Goal: Navigation & Orientation: Find specific page/section

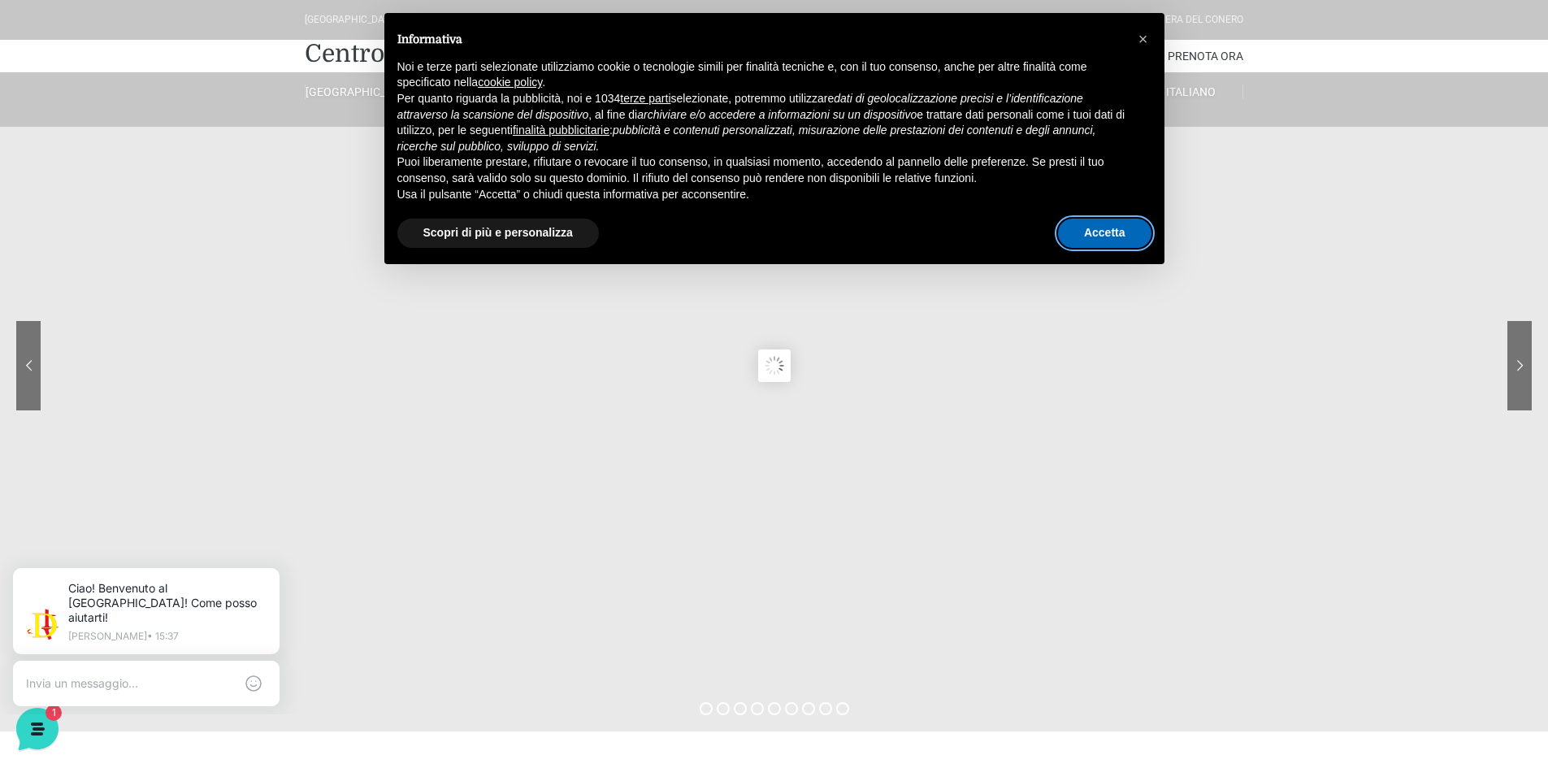
click at [1112, 240] on button "Accetta" at bounding box center [1104, 233] width 93 height 29
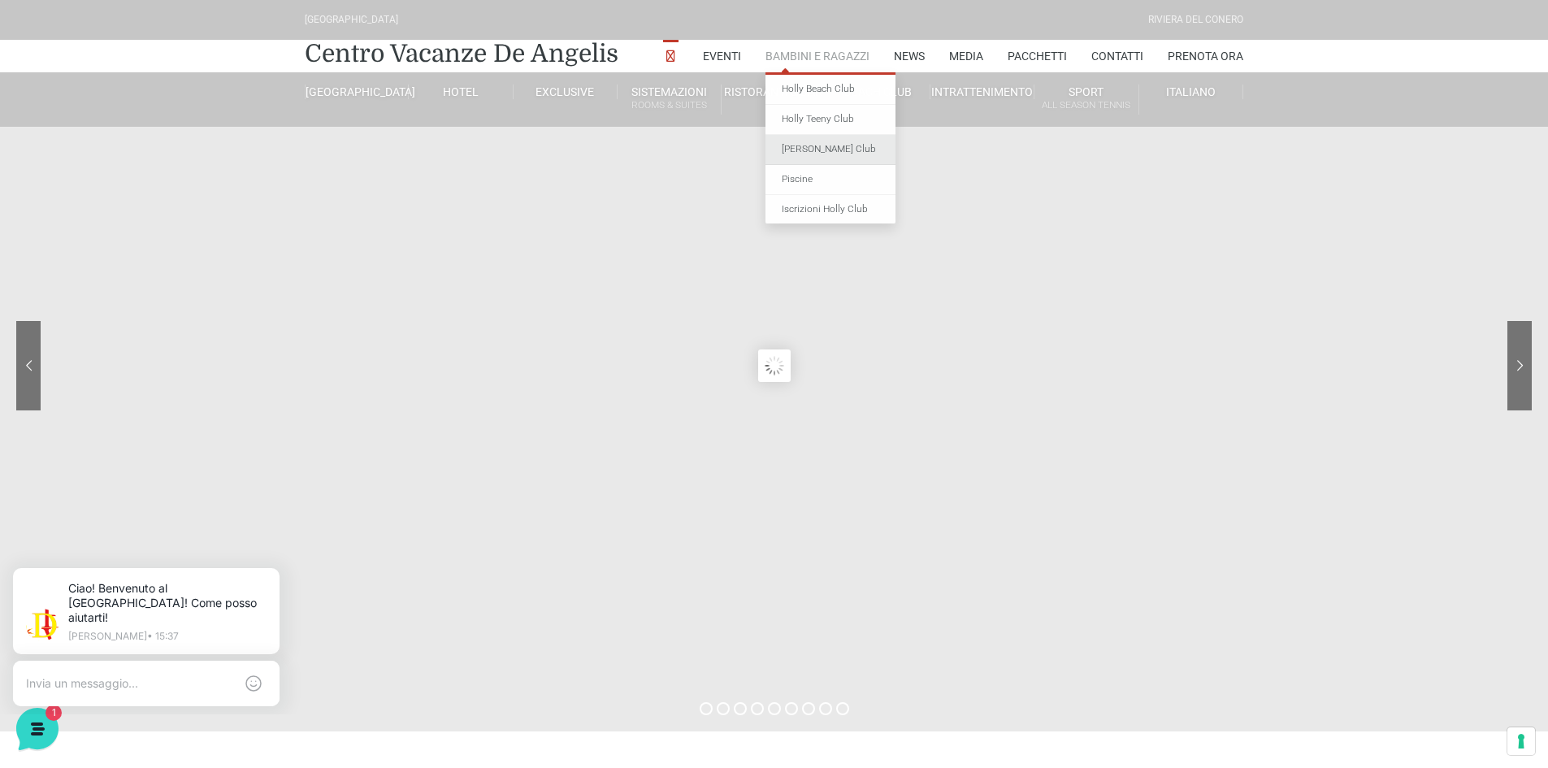
click at [851, 136] on link "[PERSON_NAME] Club" at bounding box center [830, 150] width 130 height 30
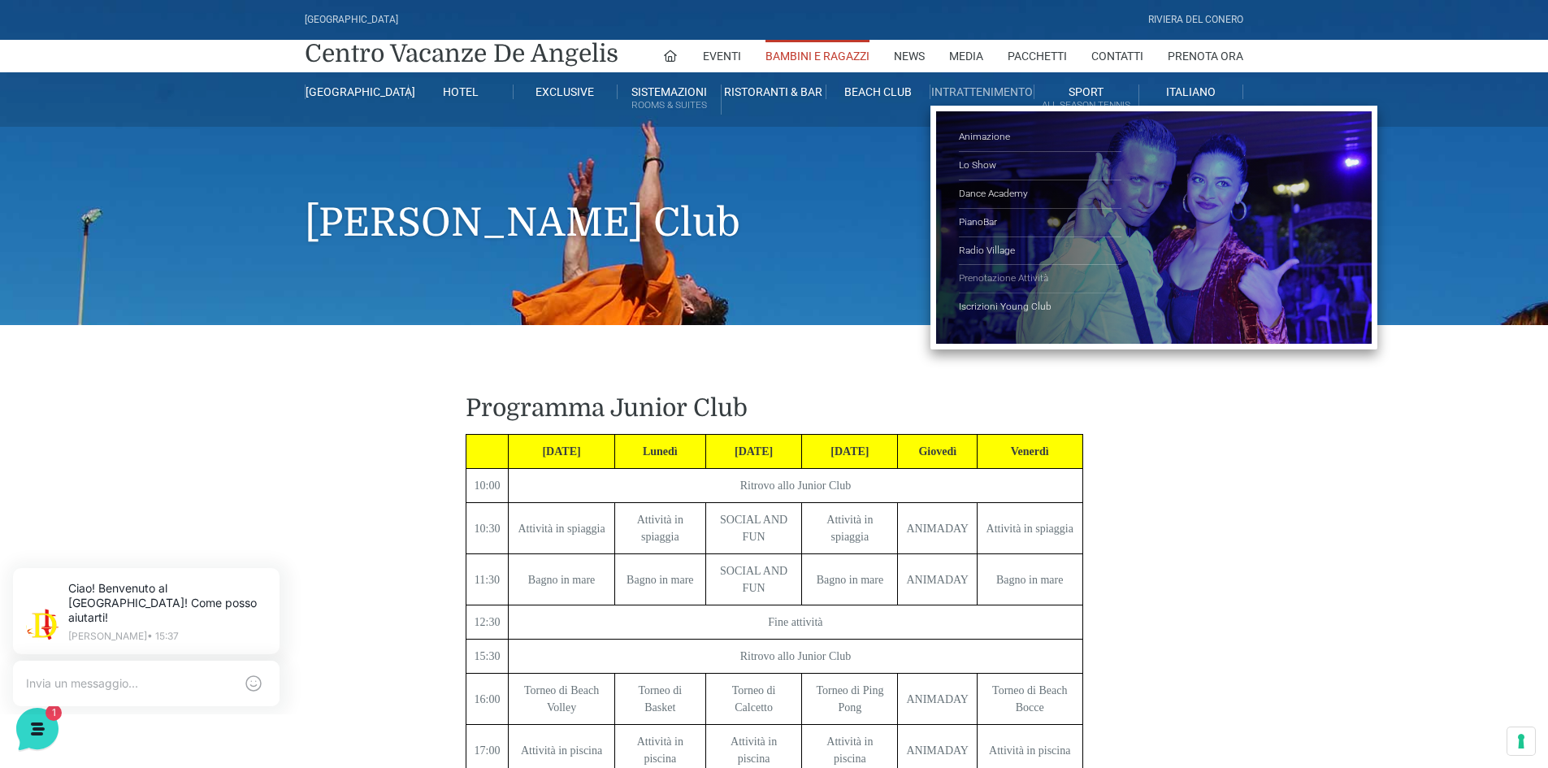
click at [1020, 273] on link "Prenotazione Attività" at bounding box center [1040, 279] width 162 height 28
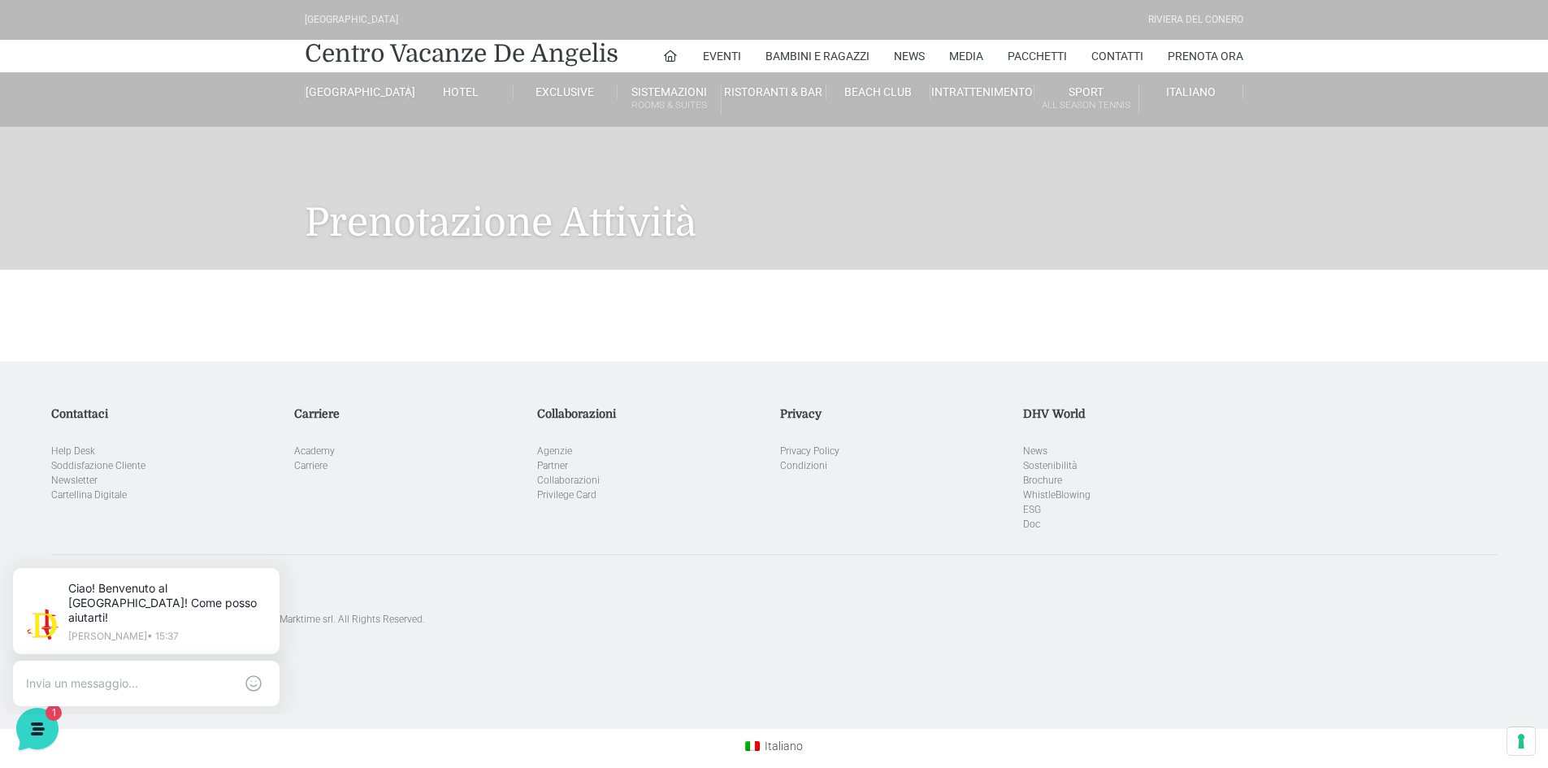
click at [394, 308] on div at bounding box center [773, 316] width 963 height 92
click at [1098, 60] on link "Contatti" at bounding box center [1117, 56] width 52 height 32
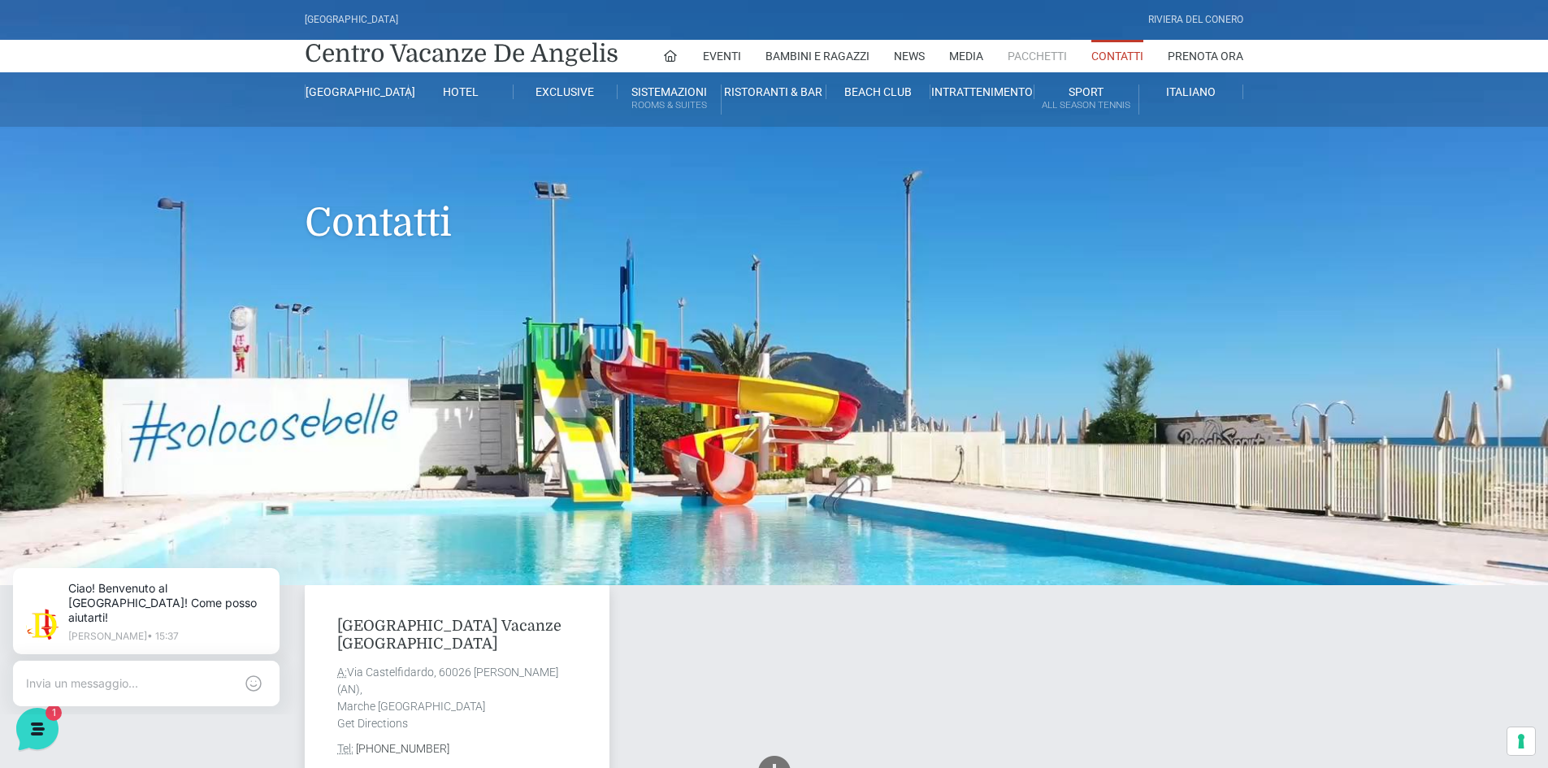
click at [1029, 52] on link "Pacchetti" at bounding box center [1036, 56] width 59 height 32
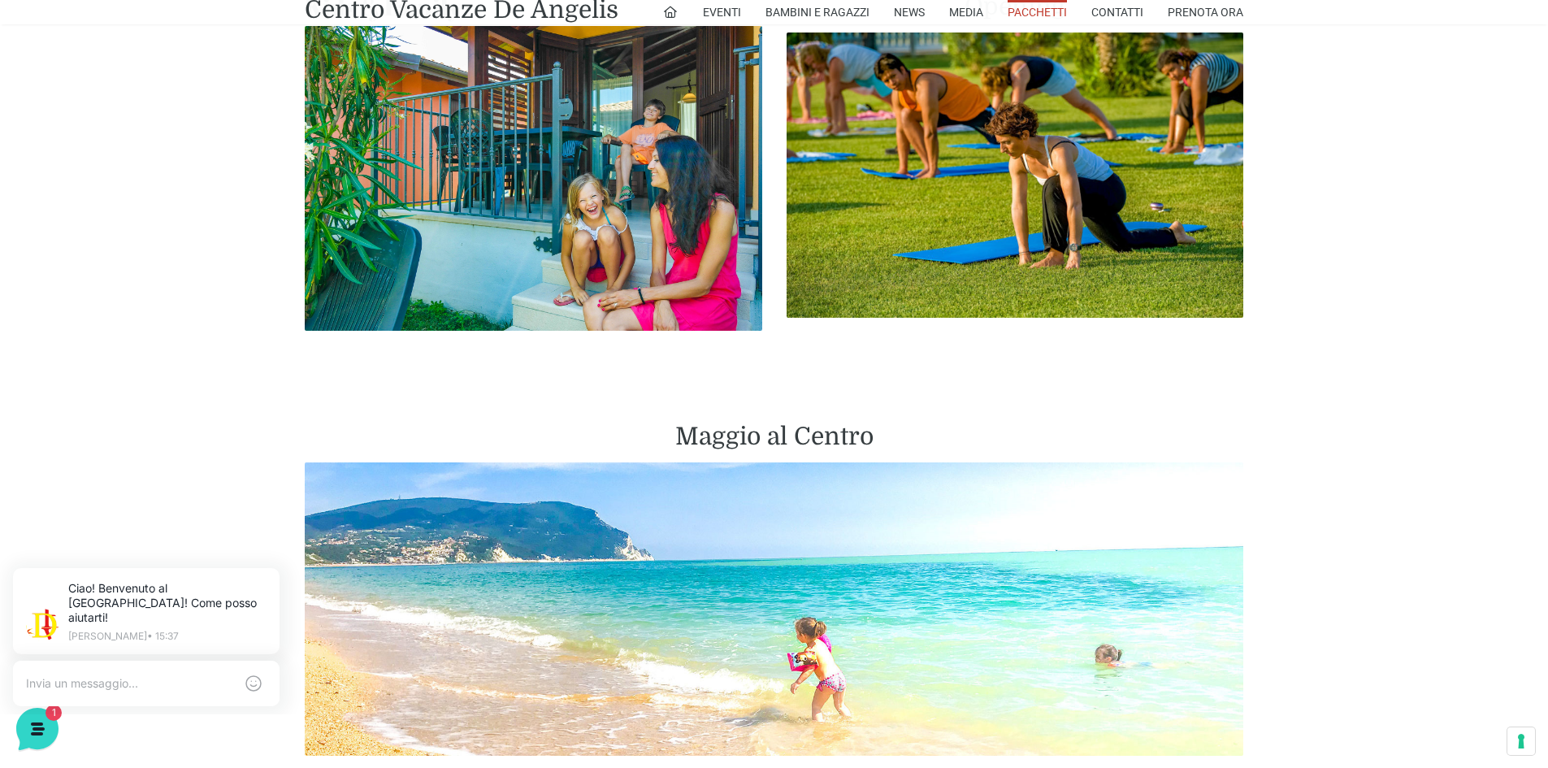
scroll to position [1381, 0]
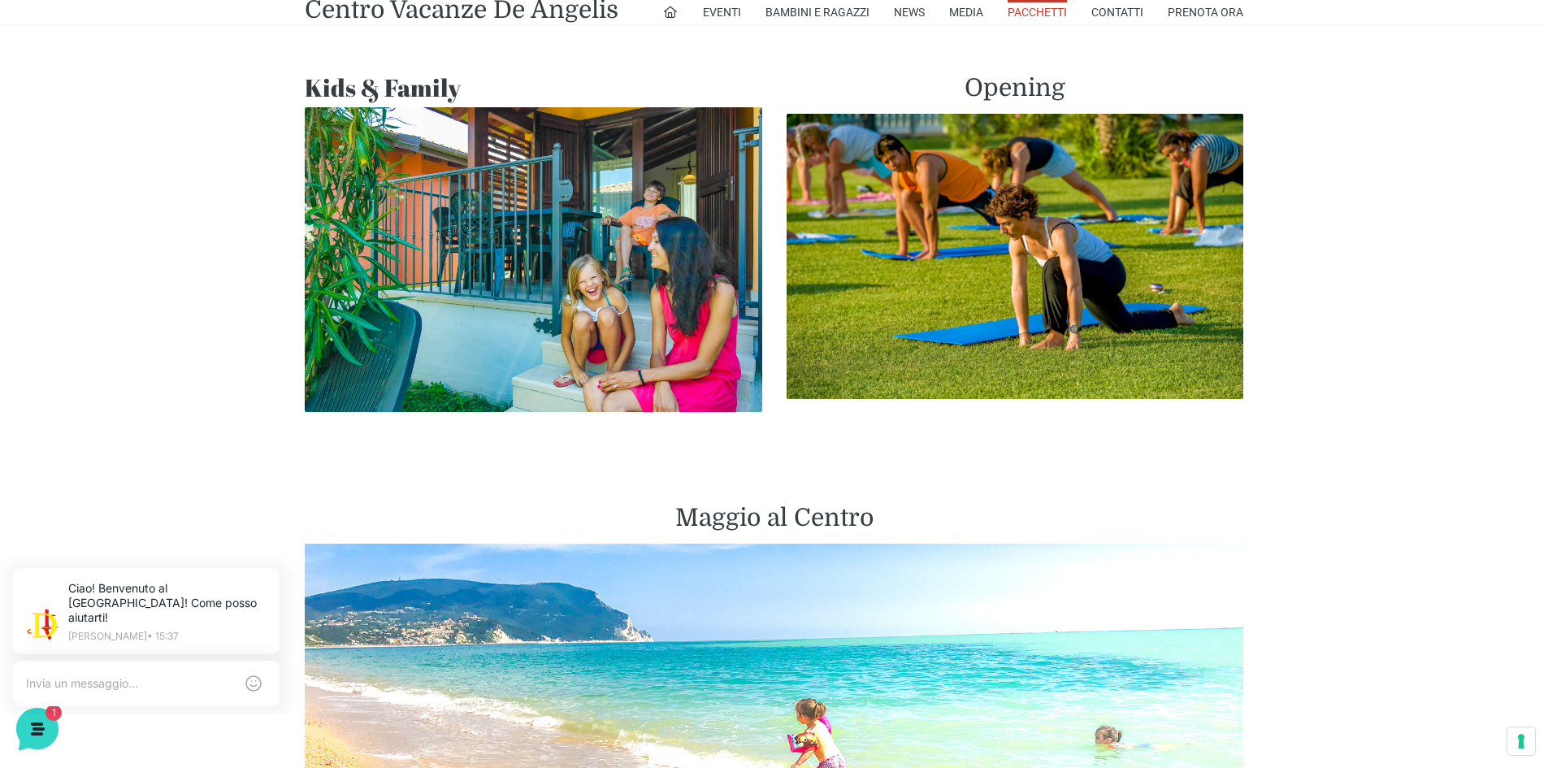
click at [590, 221] on img at bounding box center [533, 259] width 457 height 305
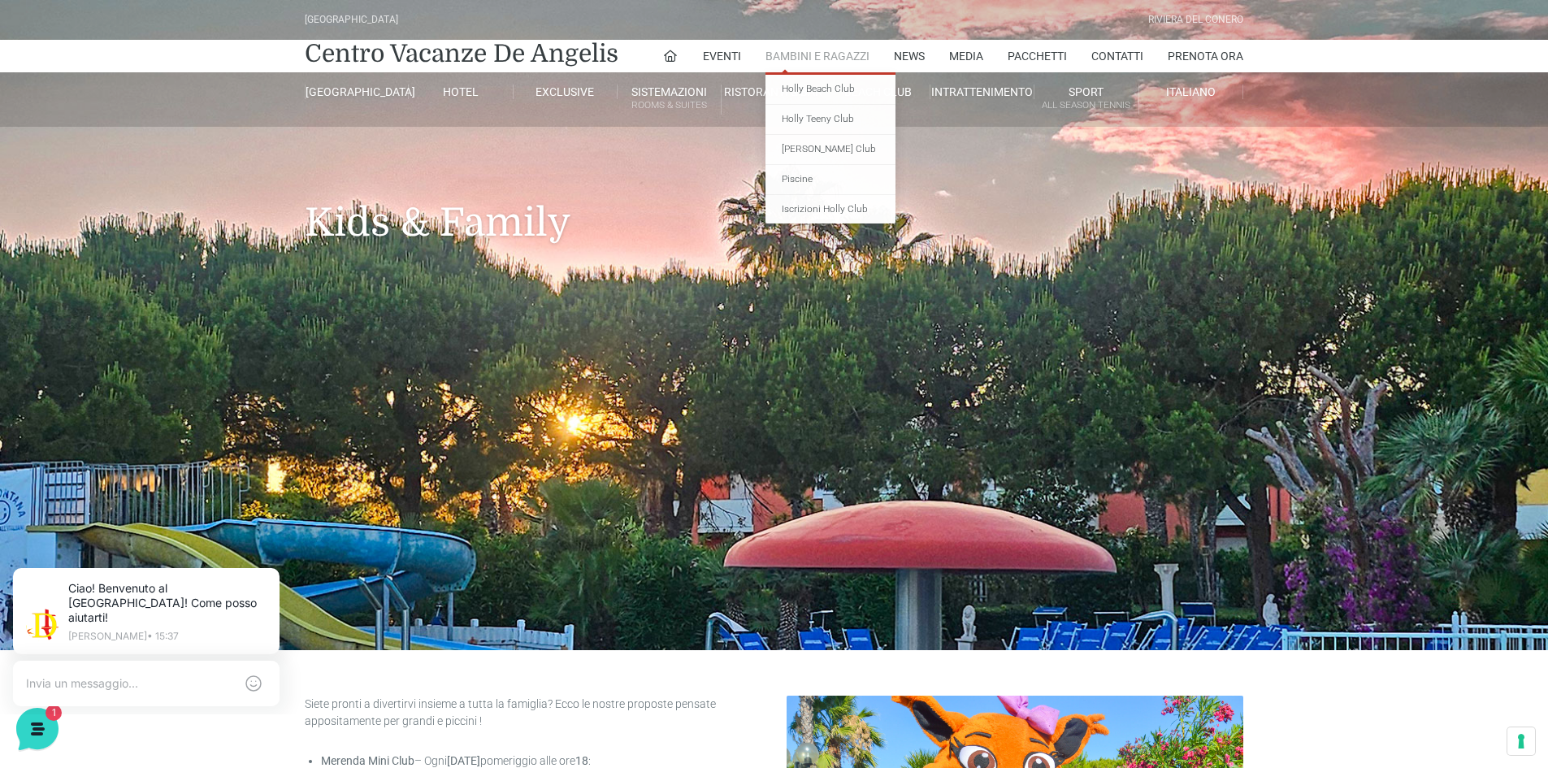
click at [812, 55] on link "Bambini e Ragazzi" at bounding box center [817, 56] width 104 height 32
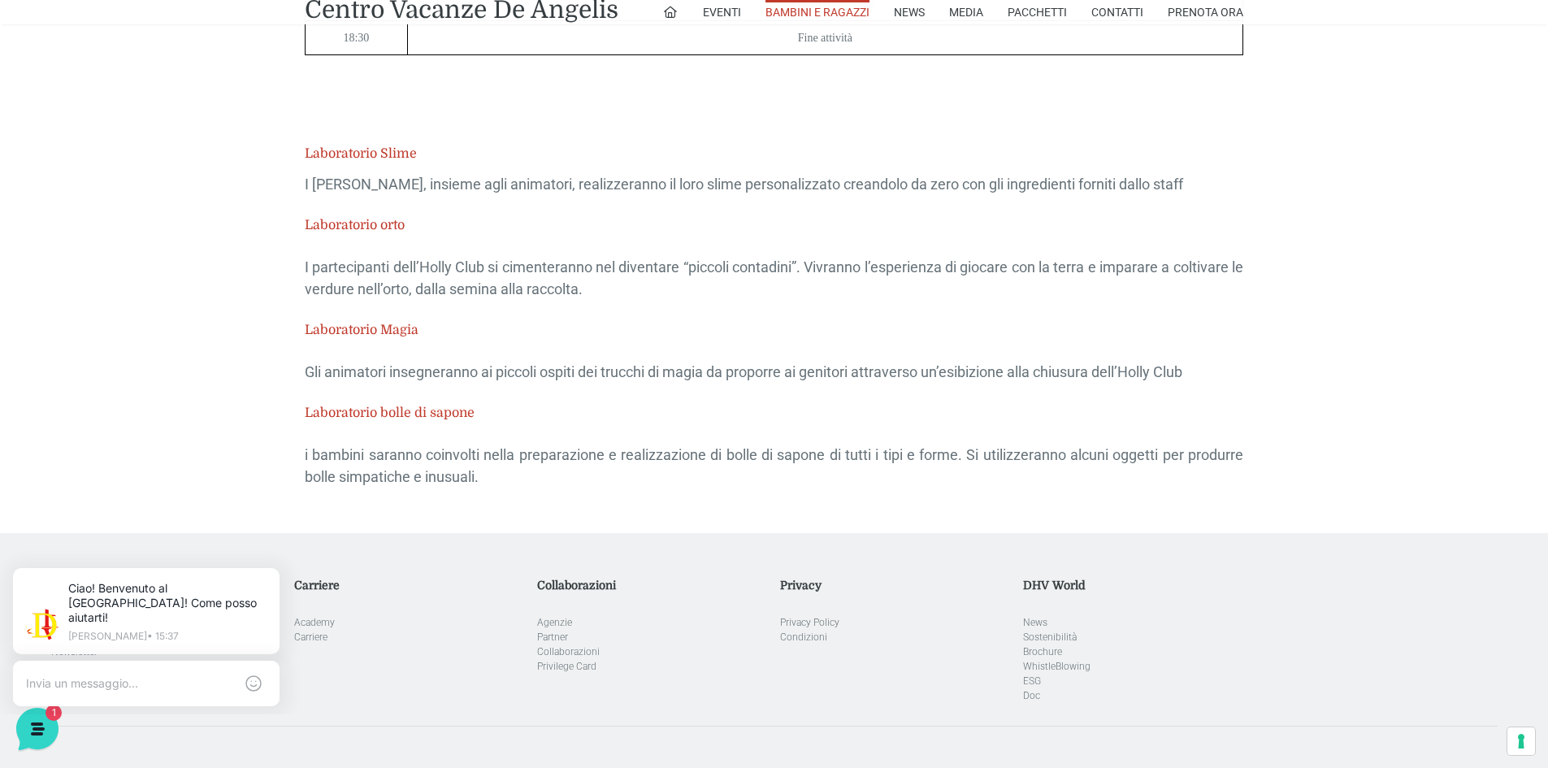
scroll to position [3818, 0]
